Goal: Register for event/course

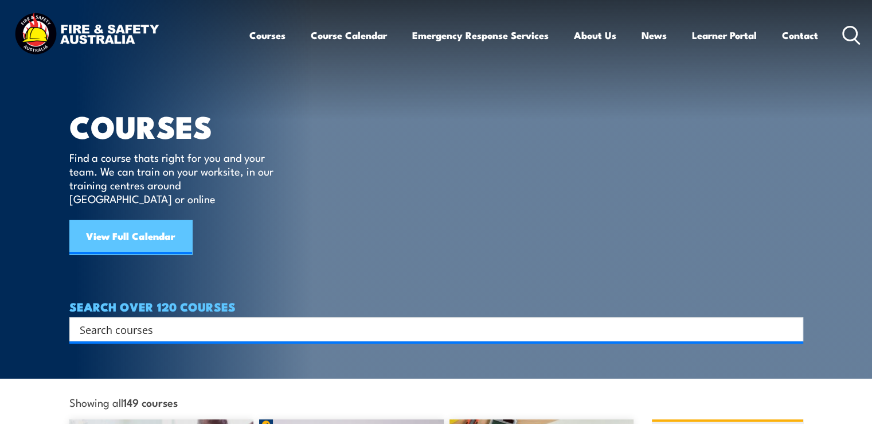
click at [170, 220] on link "View Full Calendar" at bounding box center [130, 237] width 123 height 34
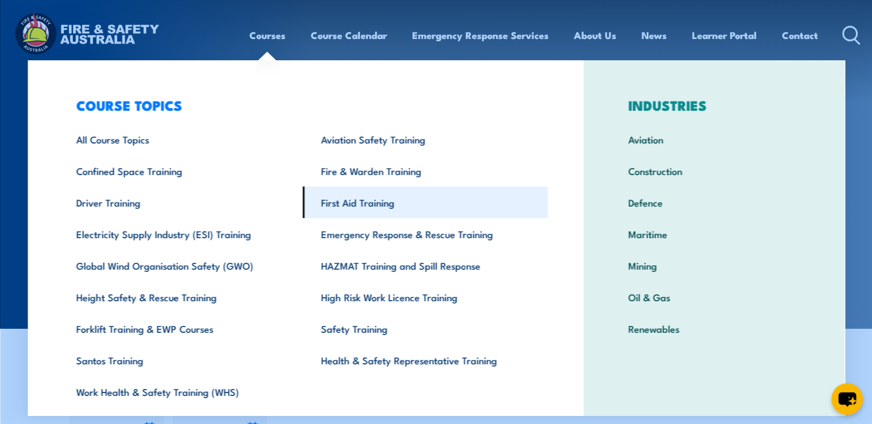
click at [354, 203] on link "First Aid Training" at bounding box center [425, 202] width 245 height 32
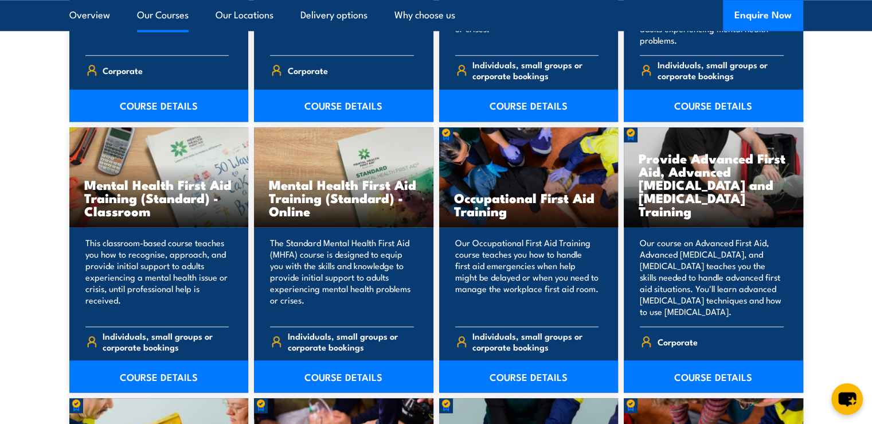
scroll to position [1146, 0]
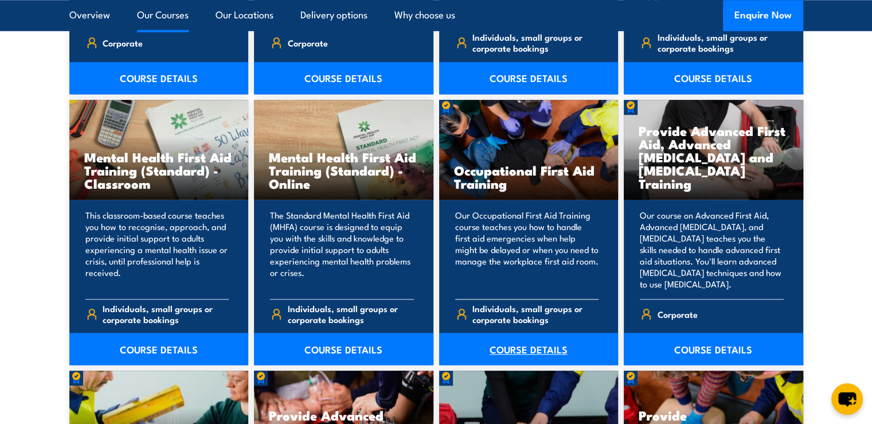
click at [531, 346] on link "COURSE DETAILS" at bounding box center [528, 348] width 179 height 32
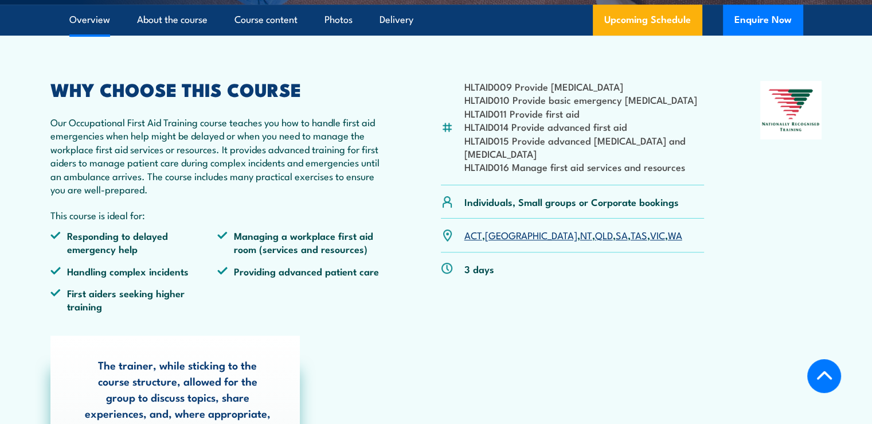
scroll to position [344, 0]
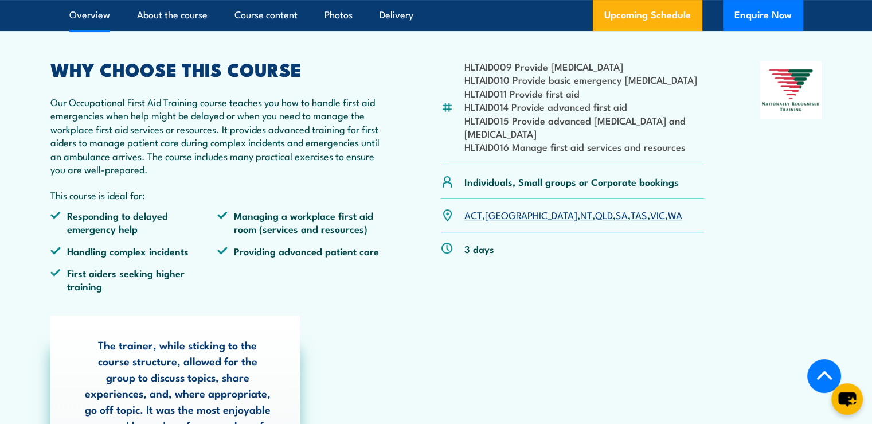
click at [616, 213] on link "SA" at bounding box center [622, 214] width 12 height 14
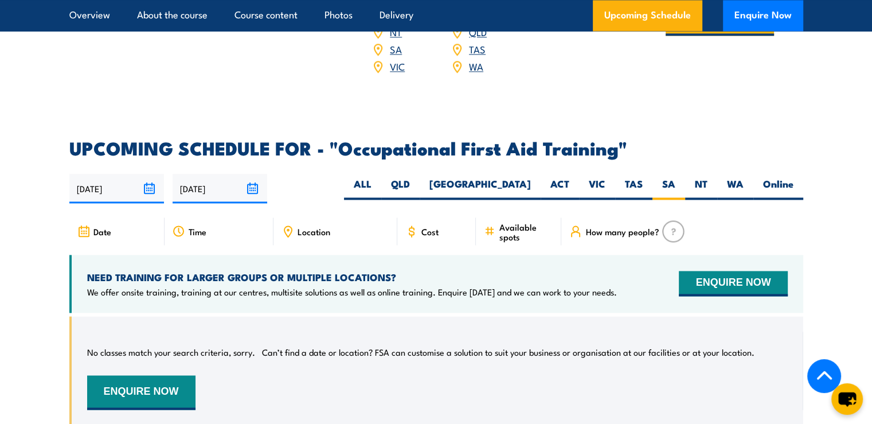
scroll to position [1951, 0]
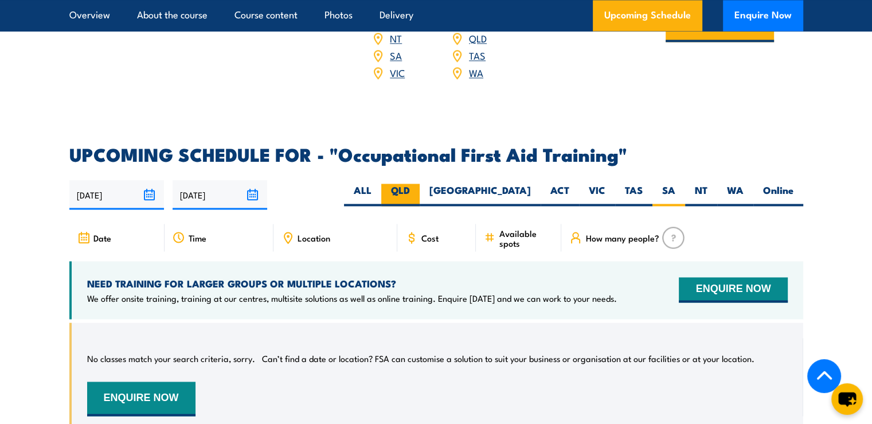
click at [420, 183] on label "QLD" at bounding box center [400, 194] width 38 height 22
click at [417, 183] on input "QLD" at bounding box center [413, 186] width 7 height 7
radio input "true"
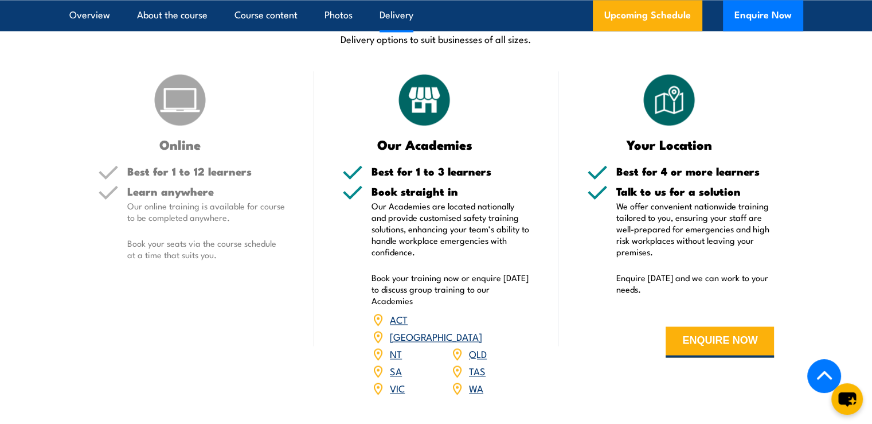
scroll to position [1378, 0]
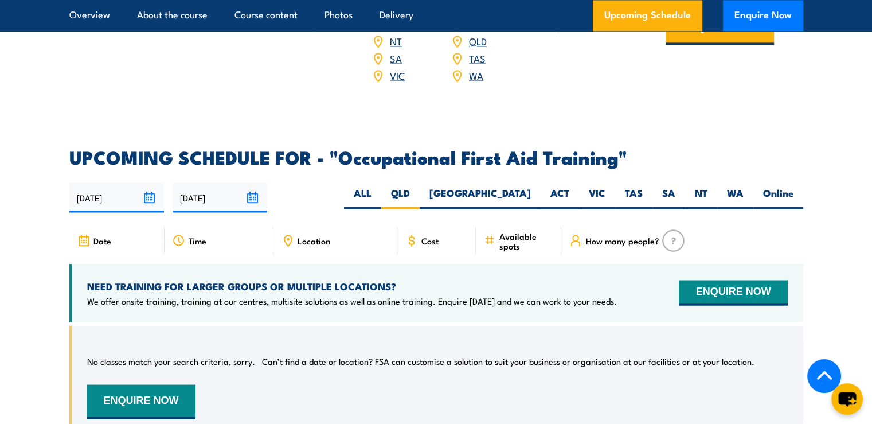
scroll to position [1951, 0]
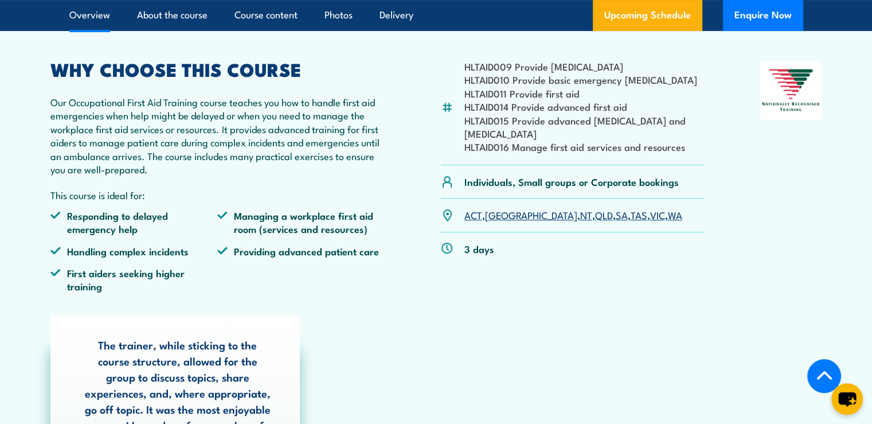
scroll to position [344, 0]
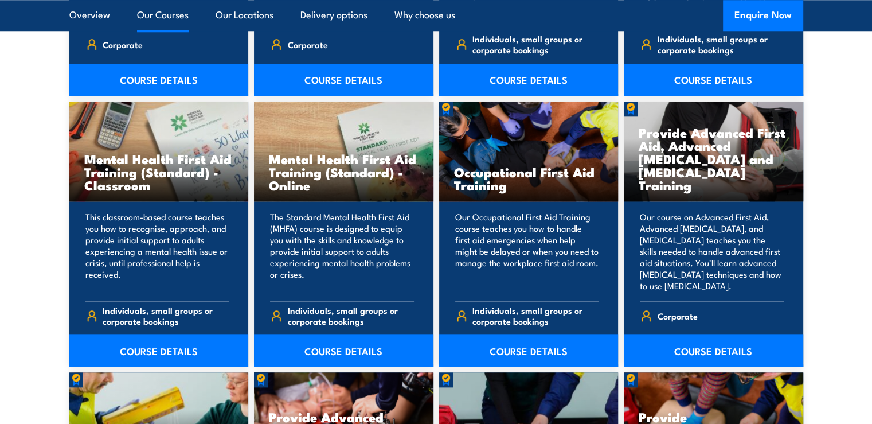
scroll to position [1146, 0]
